Goal: Information Seeking & Learning: Learn about a topic

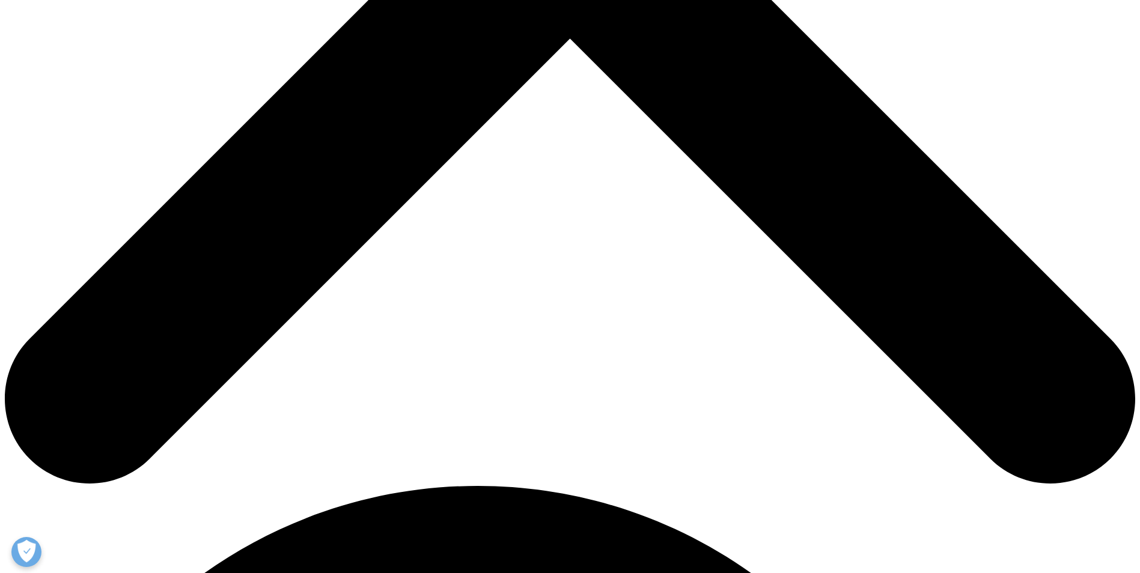
scroll to position [676, 0]
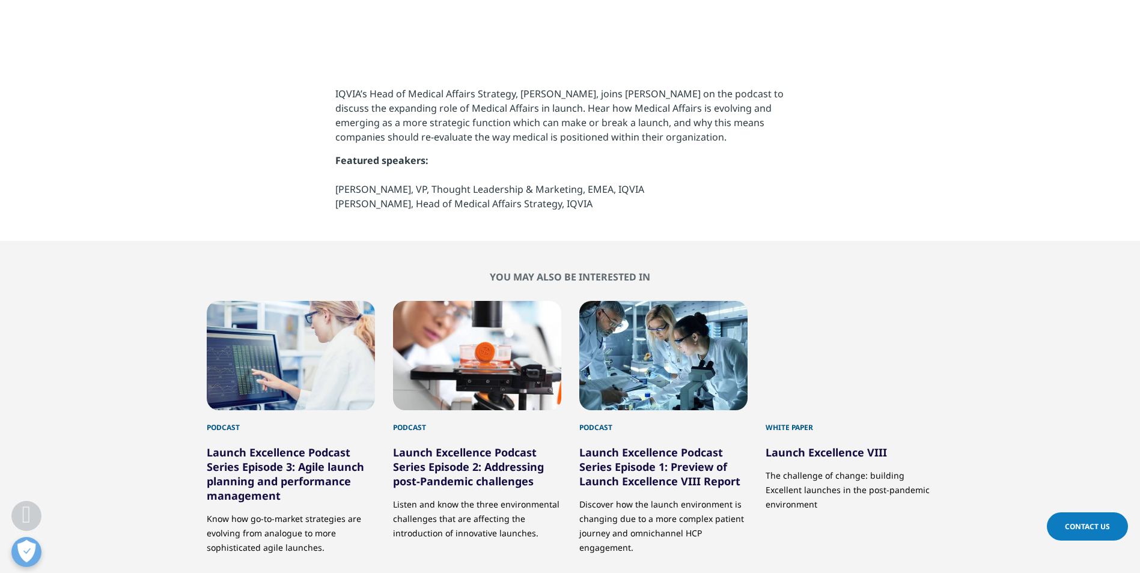
scroll to position [511, 0]
